Goal: Task Accomplishment & Management: Complete application form

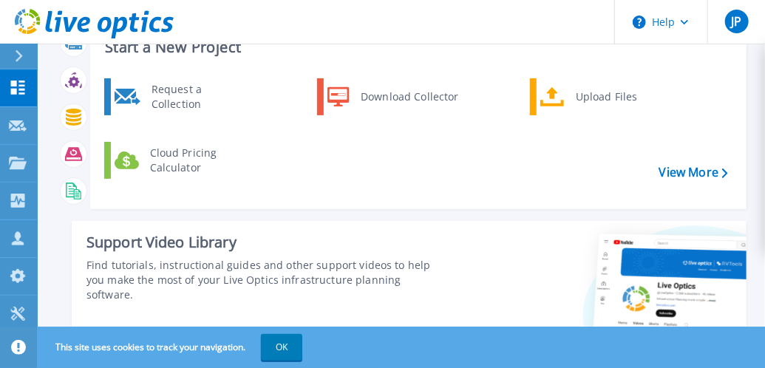
scroll to position [61, 0]
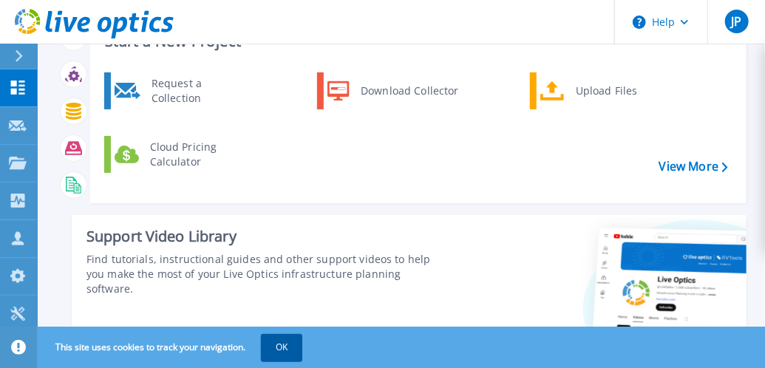
click at [275, 350] on button "OK" at bounding box center [281, 347] width 41 height 27
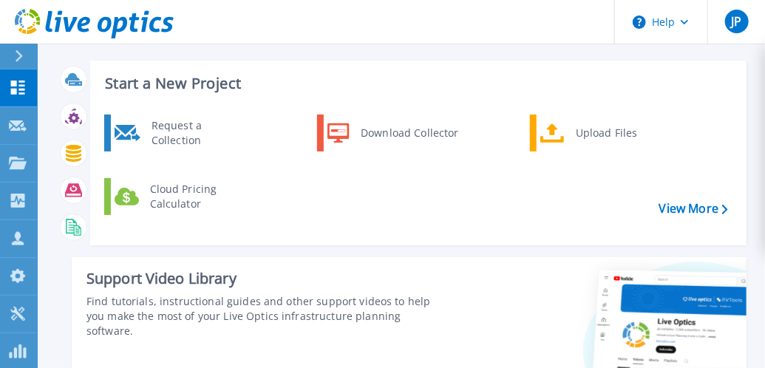
scroll to position [0, 0]
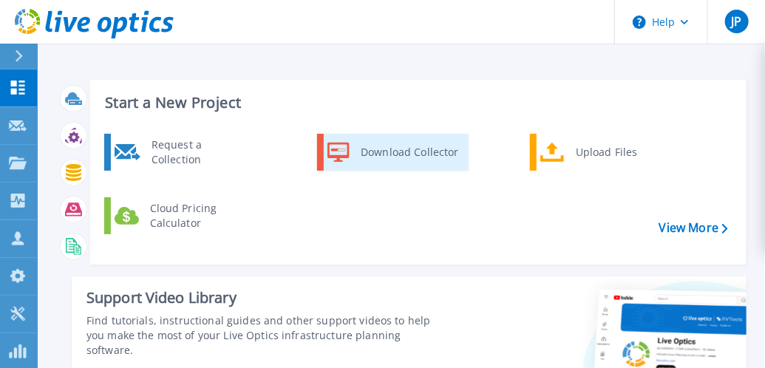
click at [398, 151] on div "Download Collector" at bounding box center [409, 152] width 112 height 30
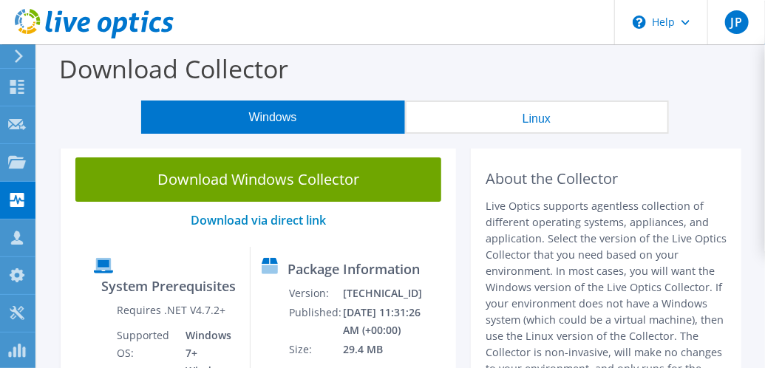
scroll to position [63, 0]
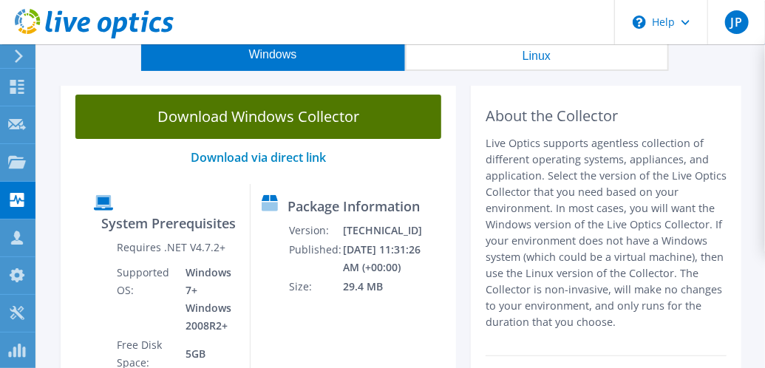
click at [339, 115] on link "Download Windows Collector" at bounding box center [258, 117] width 366 height 44
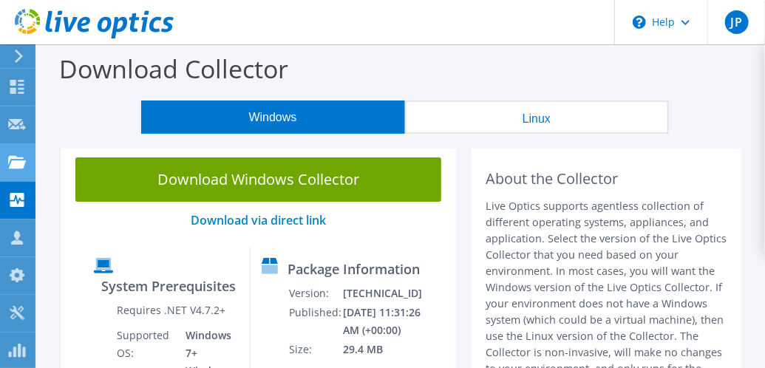
click at [18, 166] on use at bounding box center [17, 161] width 18 height 13
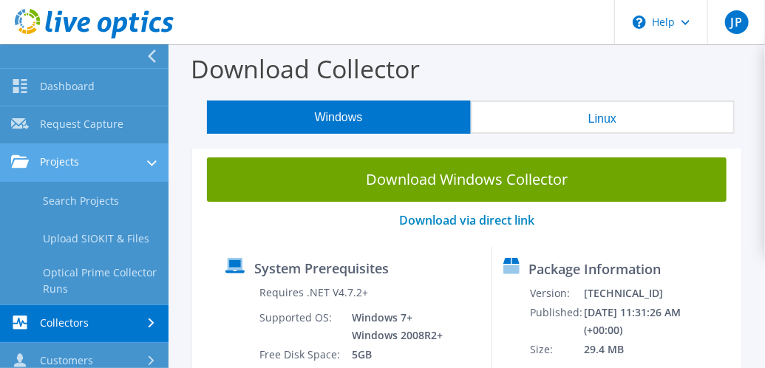
click at [147, 163] on icon at bounding box center [152, 163] width 10 height 6
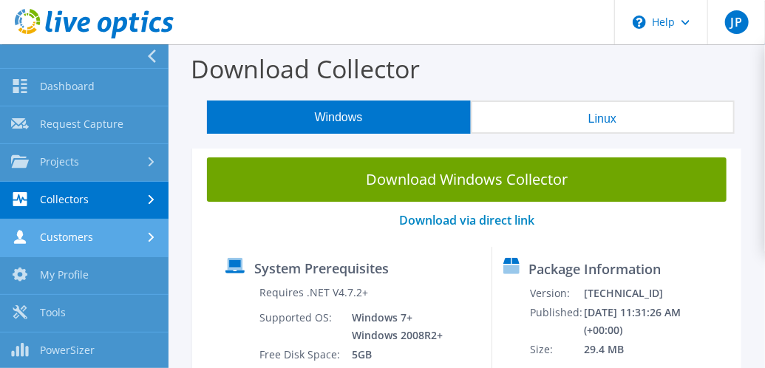
click at [115, 236] on link "Customers" at bounding box center [84, 238] width 168 height 38
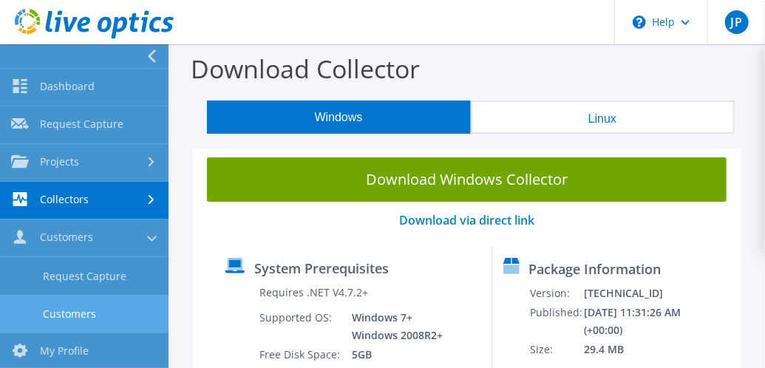
click at [105, 310] on link "Customers" at bounding box center [84, 314] width 168 height 38
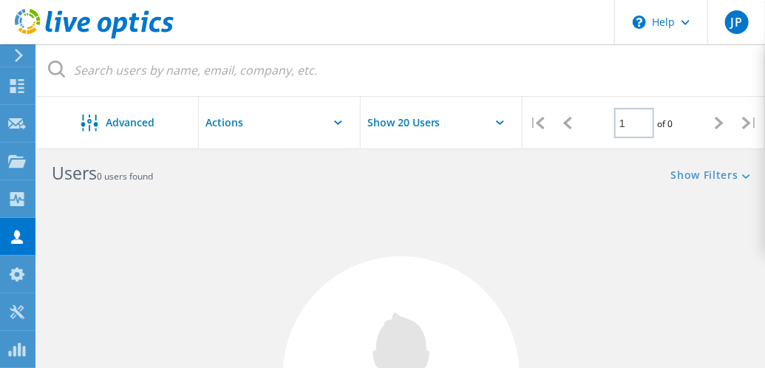
click at [310, 126] on input "text" at bounding box center [273, 123] width 148 height 52
click at [10, 83] on use at bounding box center [17, 86] width 14 height 14
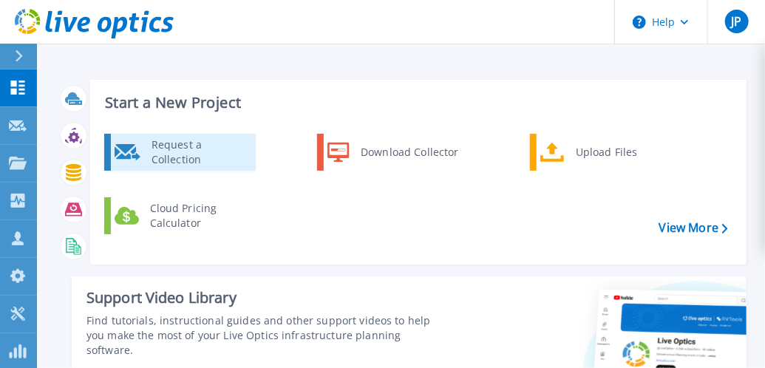
click at [210, 155] on div "Request a Collection" at bounding box center [198, 152] width 108 height 30
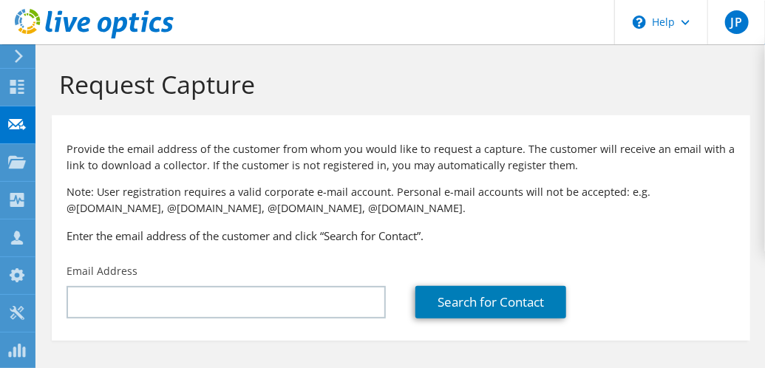
click at [746, 248] on div "Provide the email address of the customer from whom you would like to request a…" at bounding box center [401, 190] width 698 height 134
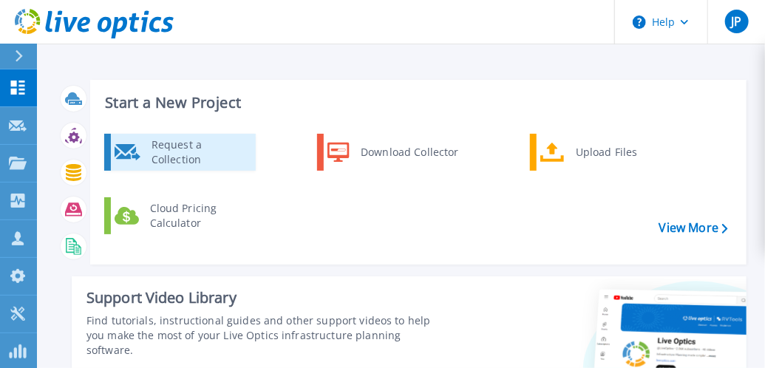
click at [219, 156] on div "Request a Collection" at bounding box center [198, 152] width 108 height 30
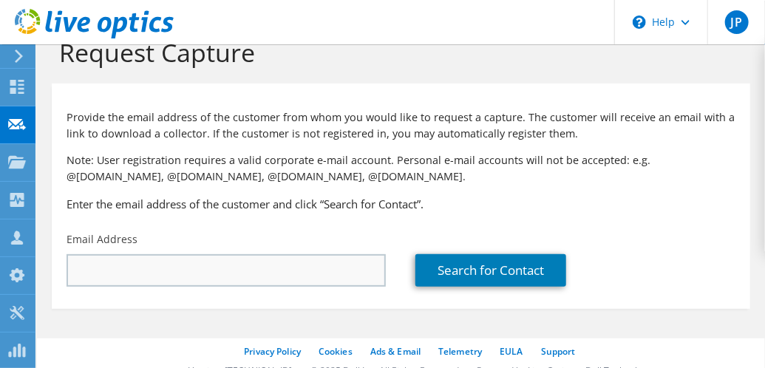
scroll to position [47, 0]
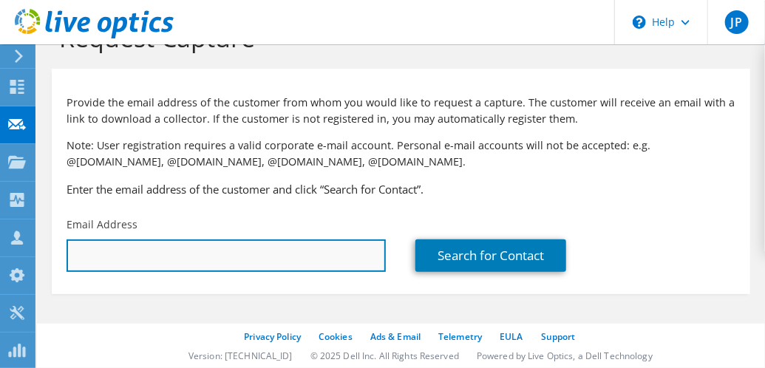
click at [230, 254] on input "text" at bounding box center [226, 255] width 319 height 33
click at [107, 259] on input "text" at bounding box center [226, 255] width 319 height 33
paste input "Peeler, Jeremy <jpeeler@McElroyMetal.com>"
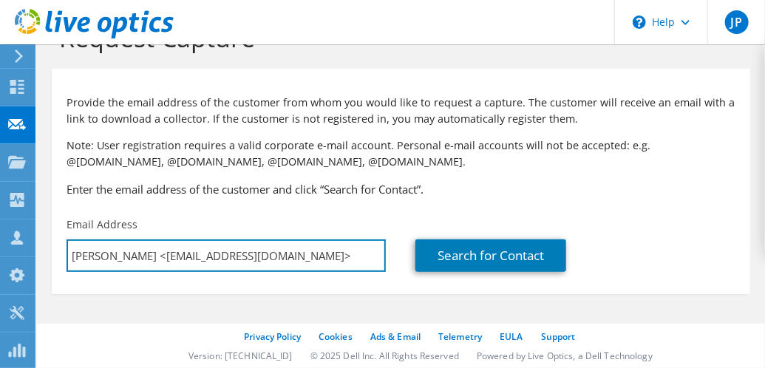
drag, startPoint x: 154, startPoint y: 255, endPoint x: 50, endPoint y: 253, distance: 104.9
click at [50, 253] on section "Request Capture Provide the email address of the customer from whom you would l…" at bounding box center [401, 183] width 728 height 370
click at [279, 261] on input "jpeeler@McElroyMetal.com>" at bounding box center [226, 255] width 319 height 33
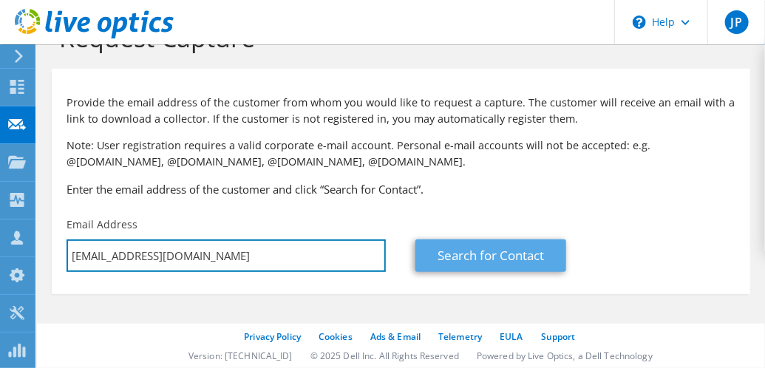
type input "jpeeler@McElroyMetal.com"
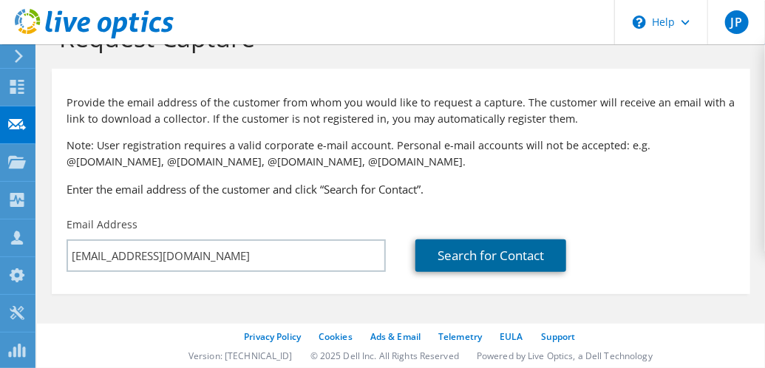
click at [485, 251] on link "Search for Contact" at bounding box center [490, 255] width 151 height 33
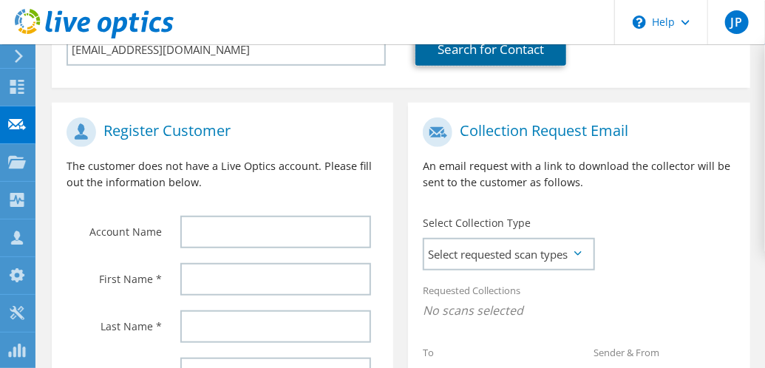
scroll to position [316, 0]
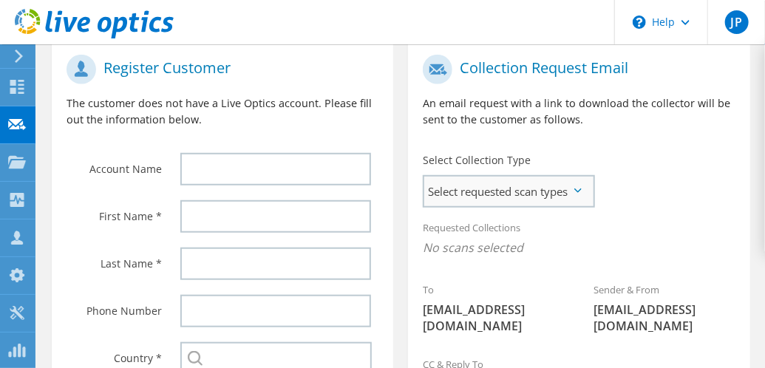
click at [562, 187] on span "Select requested scan types" at bounding box center [508, 192] width 168 height 30
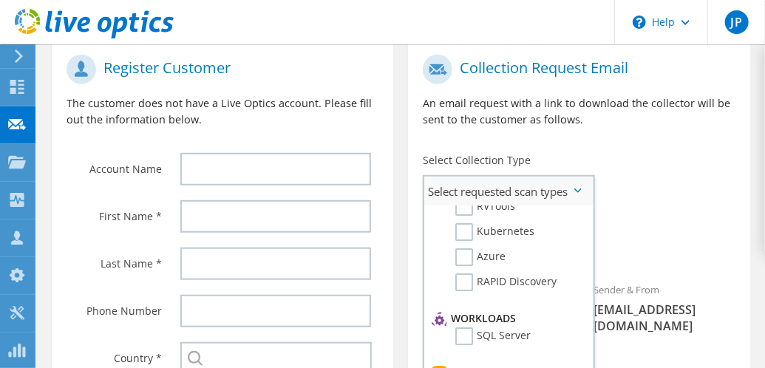
scroll to position [23, 0]
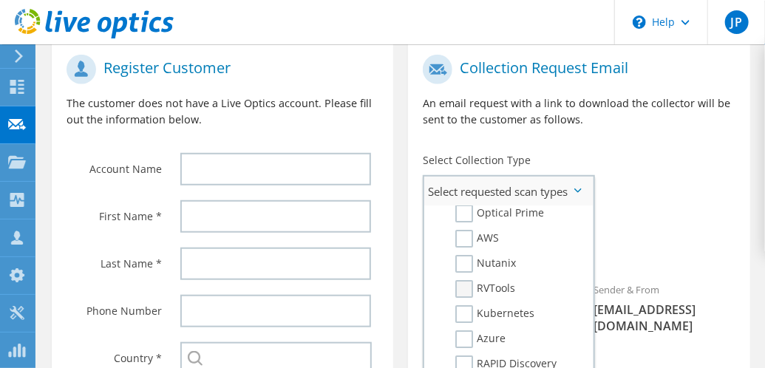
click at [467, 298] on label "RVTools" at bounding box center [485, 289] width 60 height 18
click at [0, 0] on input "RVTools" at bounding box center [0, 0] width 0 height 0
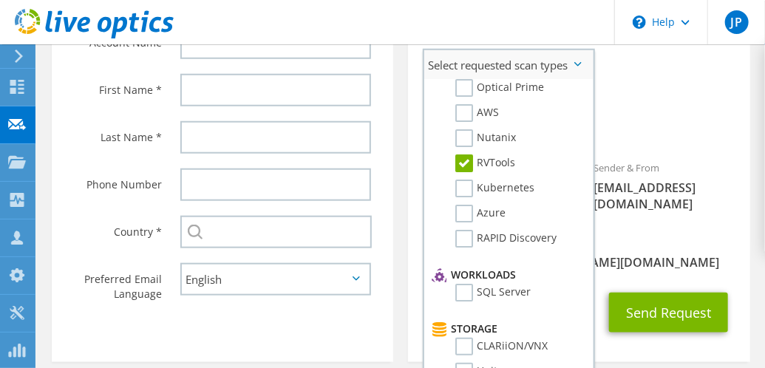
scroll to position [0, 0]
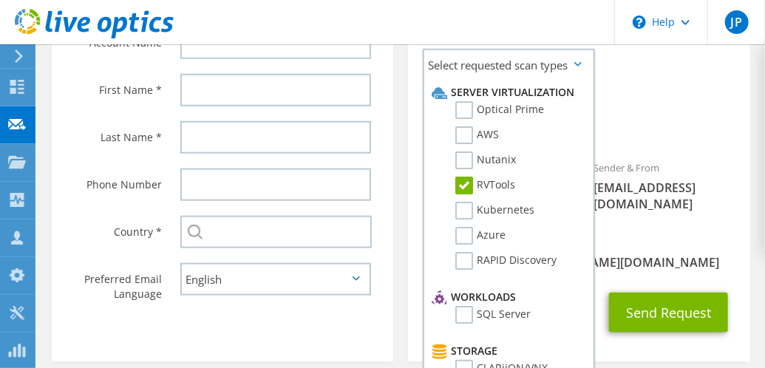
click at [690, 147] on div "Requested Collections No scans selected RVTools" at bounding box center [578, 119] width 341 height 67
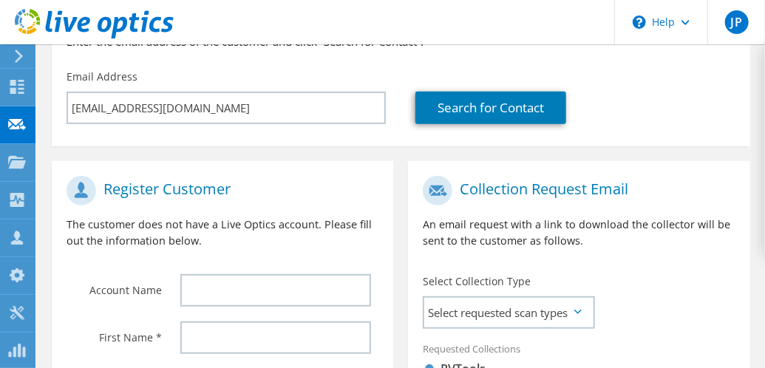
scroll to position [257, 0]
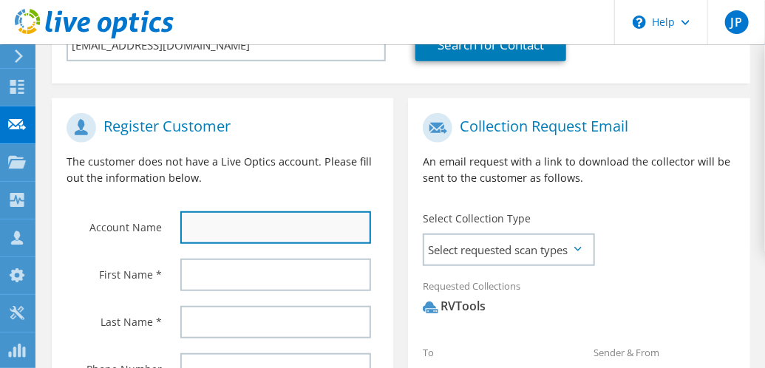
click at [217, 221] on input "text" at bounding box center [275, 227] width 191 height 33
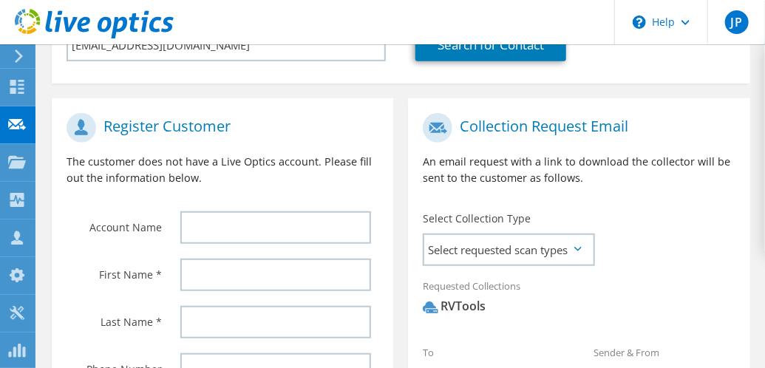
click at [225, 166] on p "The customer does not have a Live Optics account. Please fill out the informati…" at bounding box center [223, 170] width 312 height 33
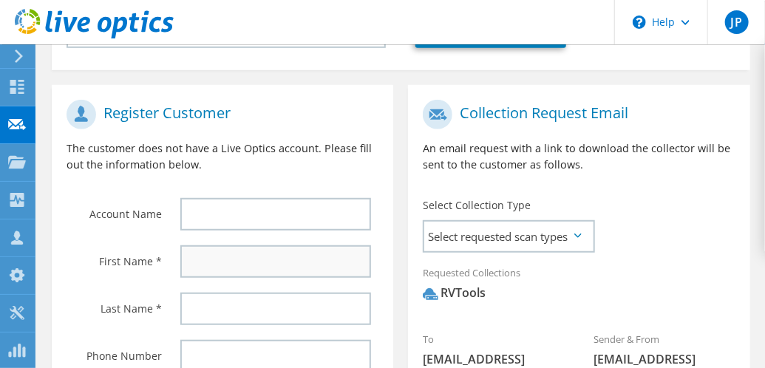
scroll to position [194, 0]
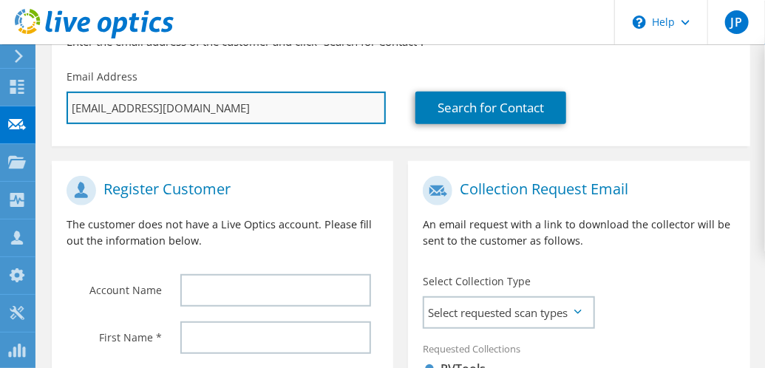
drag, startPoint x: 215, startPoint y: 109, endPoint x: 69, endPoint y: 109, distance: 145.6
click at [69, 109] on input "jpeeler@McElroyMetal.com" at bounding box center [226, 108] width 319 height 33
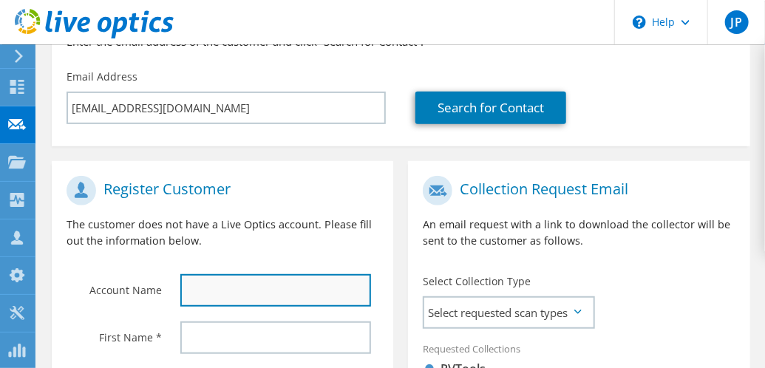
click at [253, 287] on input "text" at bounding box center [275, 290] width 191 height 33
paste input "jpeeler@McElroyMetal.com"
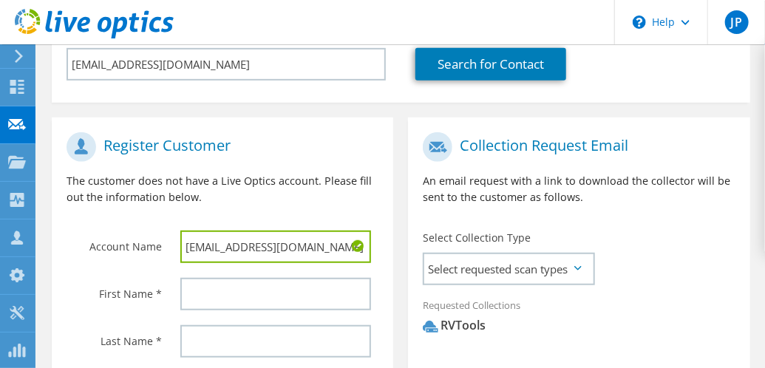
scroll to position [257, 0]
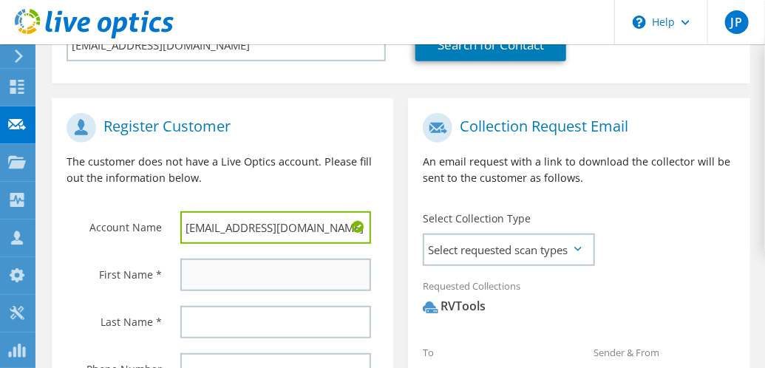
type input "jpeeler@McElroyMetal.com"
click at [255, 283] on input "text" at bounding box center [275, 275] width 191 height 33
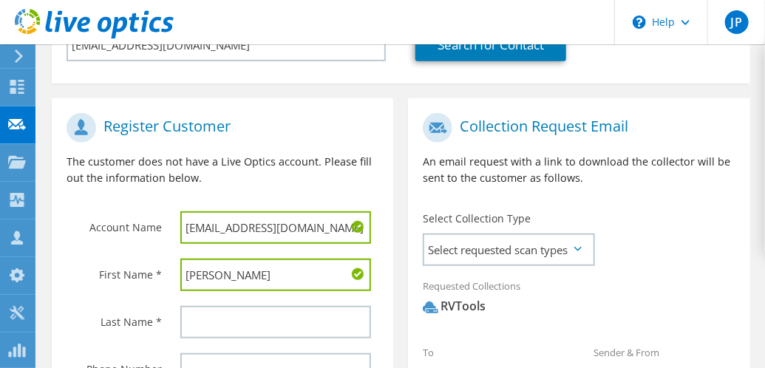
scroll to position [321, 0]
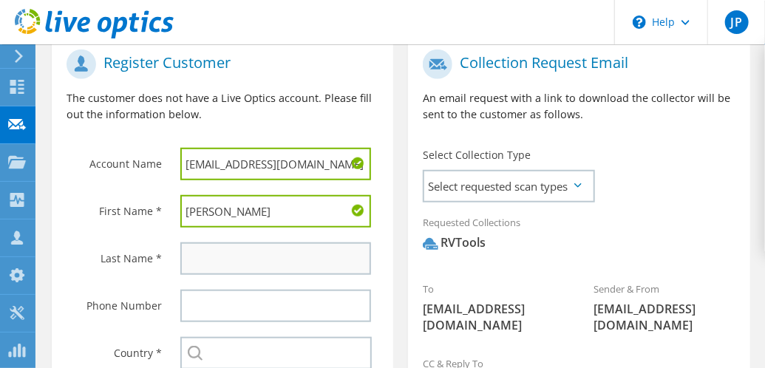
type input "Jeremy"
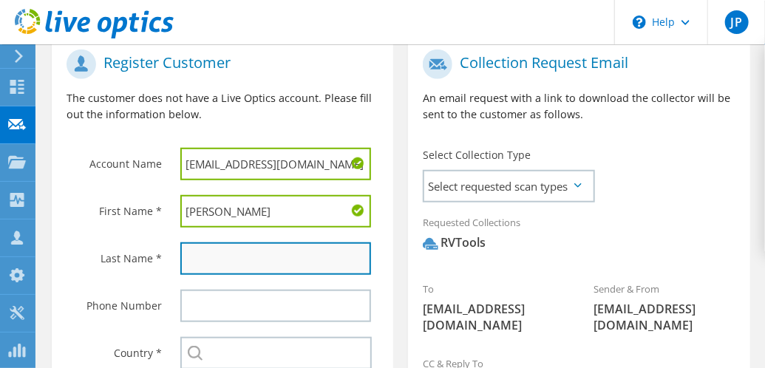
click at [246, 245] on input "text" at bounding box center [275, 258] width 191 height 33
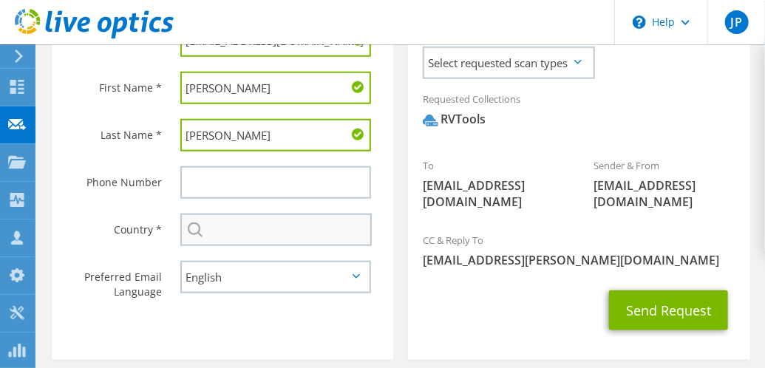
scroll to position [446, 0]
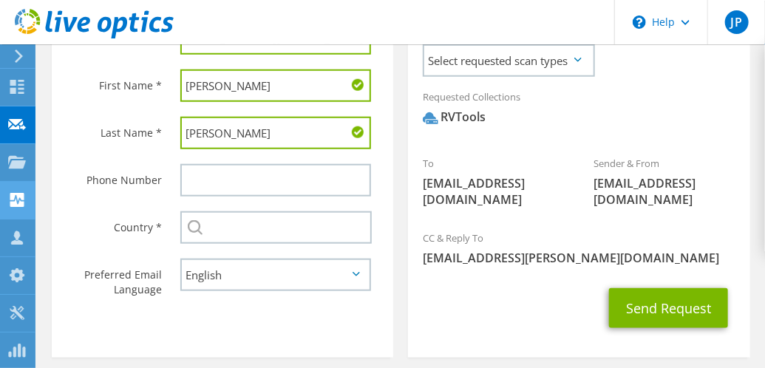
type input "Peeler"
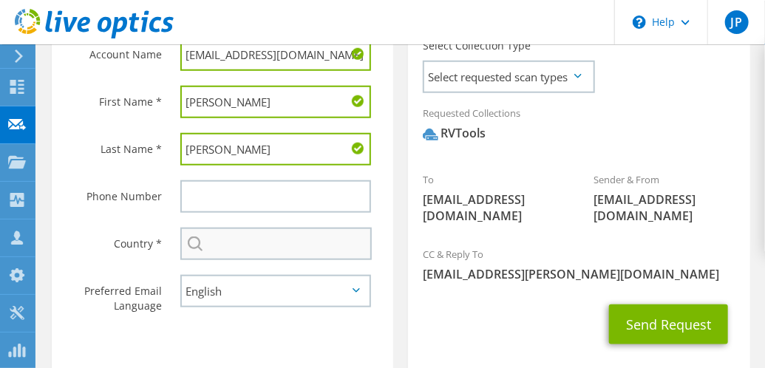
scroll to position [384, 0]
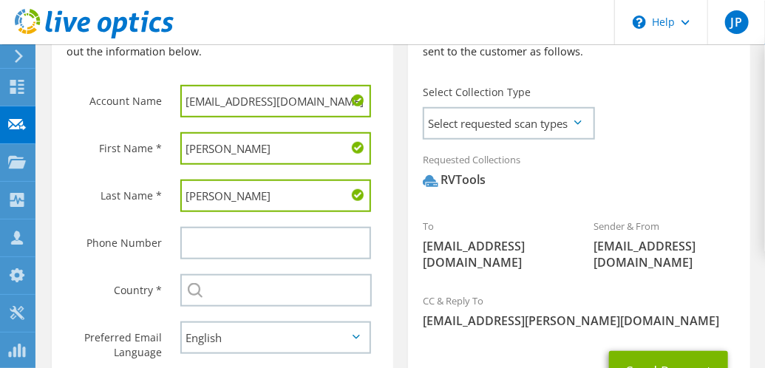
drag, startPoint x: 327, startPoint y: 102, endPoint x: 143, endPoint y: 106, distance: 183.3
click at [143, 106] on div "Account Name jpeeler@McElroyMetal.com" at bounding box center [222, 52] width 341 height 146
paste input "mcelroym"
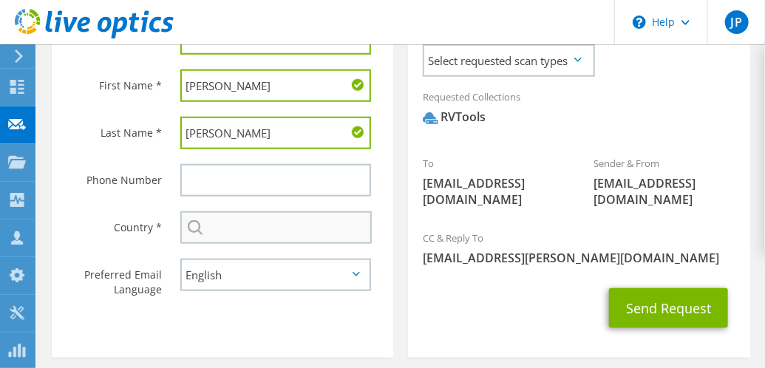
type input "jpeeler@mcelroymetal.com"
click at [232, 222] on input "text" at bounding box center [275, 227] width 191 height 33
type input "United States"
type input "6013995078"
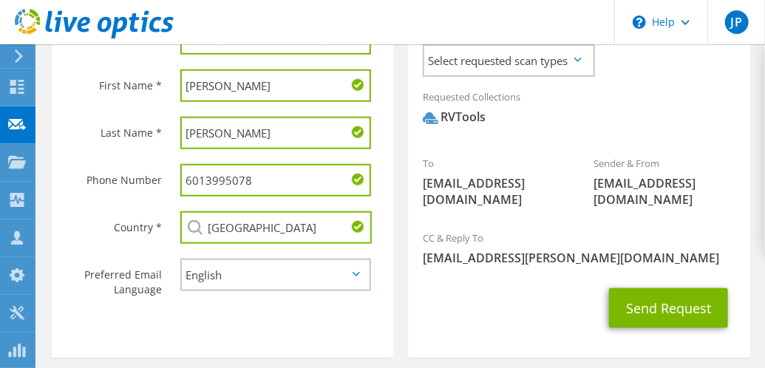
drag, startPoint x: 263, startPoint y: 172, endPoint x: 172, endPoint y: 175, distance: 90.9
click at [172, 175] on div "6013995078" at bounding box center [280, 180] width 228 height 47
click at [252, 182] on input "text" at bounding box center [275, 180] width 191 height 33
paste input "318.747.8023"
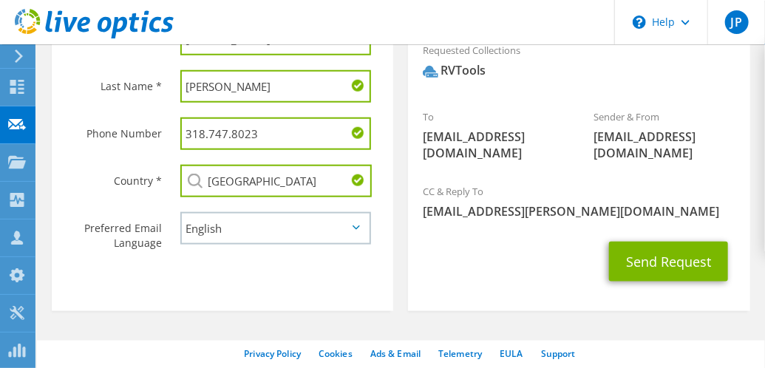
scroll to position [510, 0]
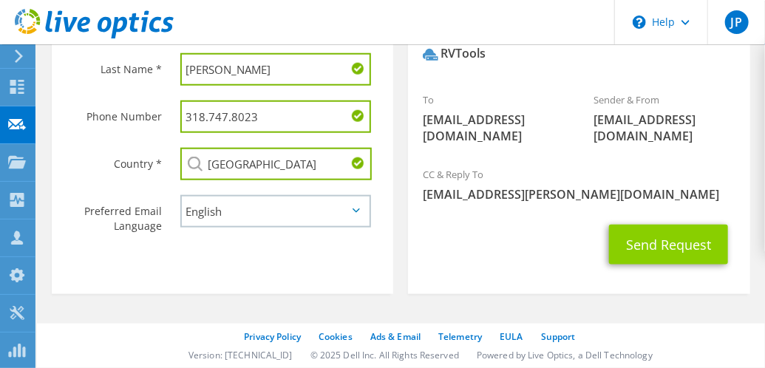
type input "318.747.8023"
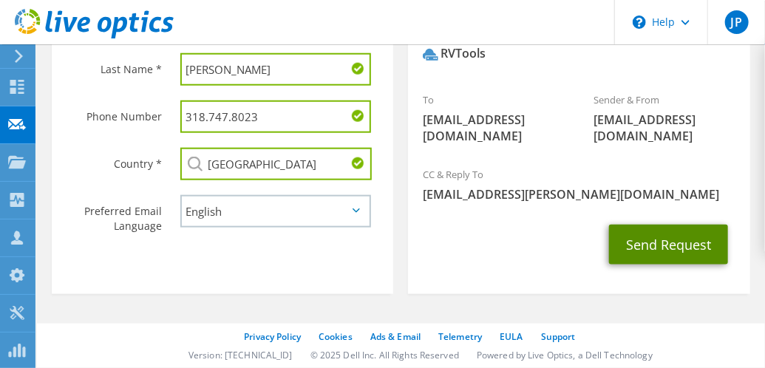
click at [664, 247] on button "Send Request" at bounding box center [668, 245] width 119 height 40
